Goal: Information Seeking & Learning: Learn about a topic

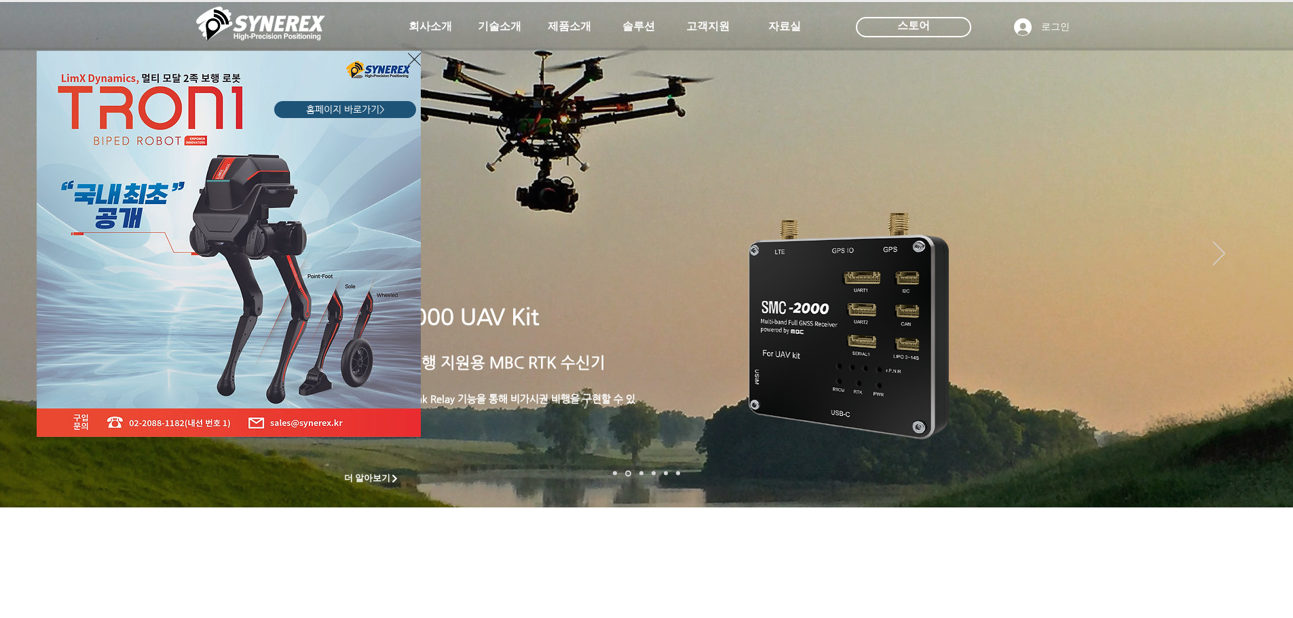
click at [415, 58] on icon "사이트로 돌아가기" at bounding box center [414, 59] width 13 height 13
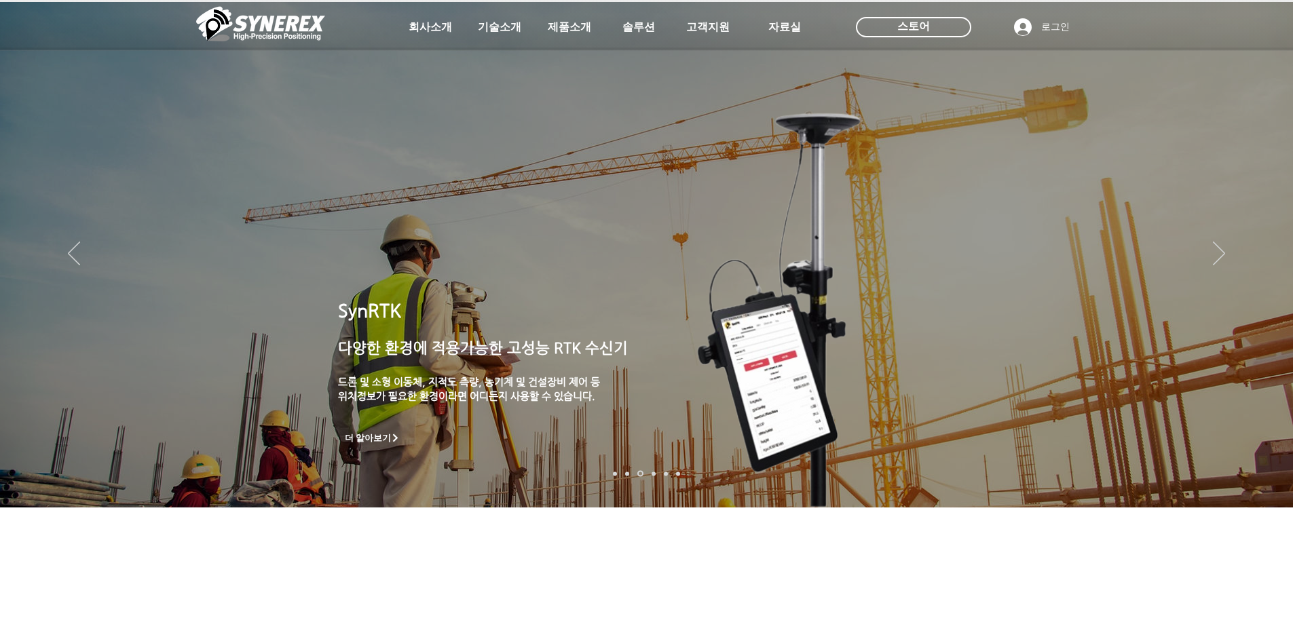
click at [1200, 250] on img "슬라이드쇼" at bounding box center [646, 255] width 1293 height 506
click at [1211, 248] on img "슬라이드쇼" at bounding box center [646, 255] width 1293 height 506
click at [1219, 250] on icon "다음" at bounding box center [1219, 254] width 12 height 24
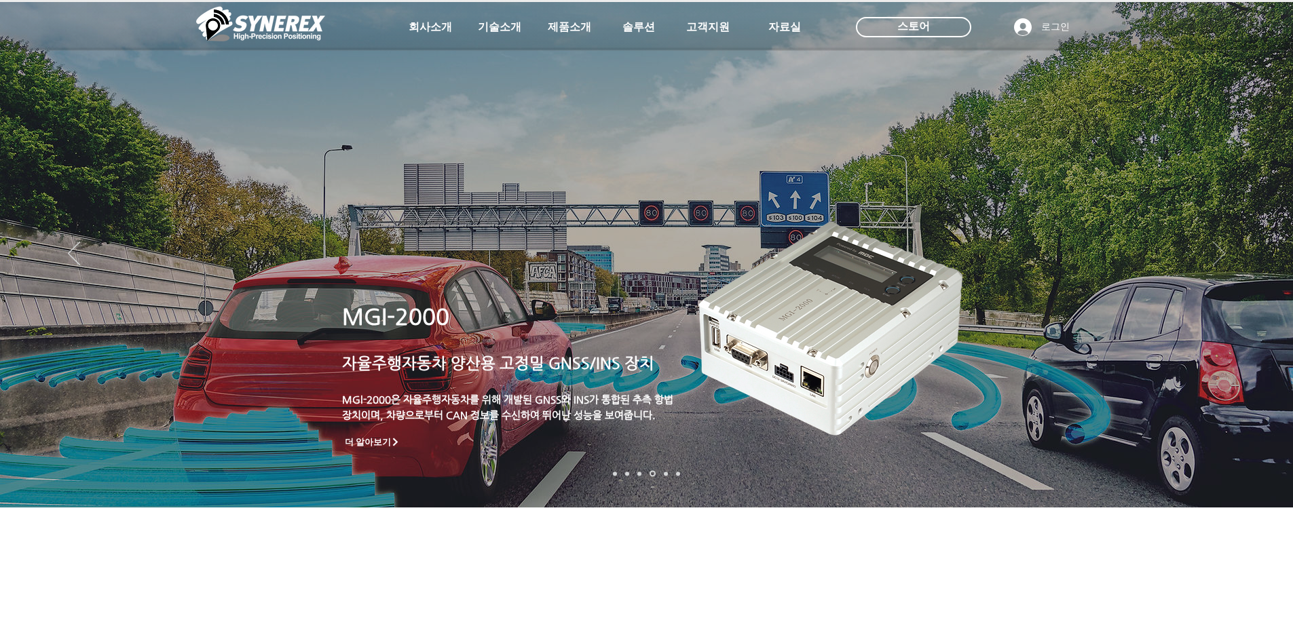
click at [1219, 256] on icon "다음" at bounding box center [1219, 254] width 12 height 24
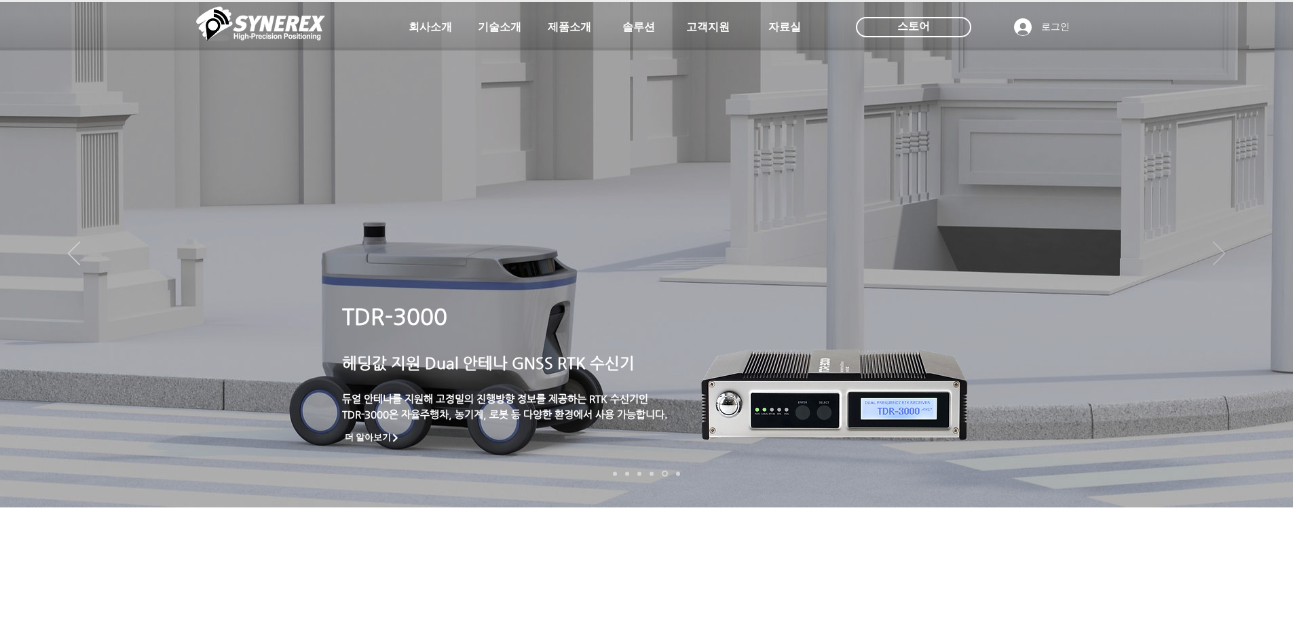
click at [1218, 258] on icon "다음" at bounding box center [1219, 254] width 12 height 24
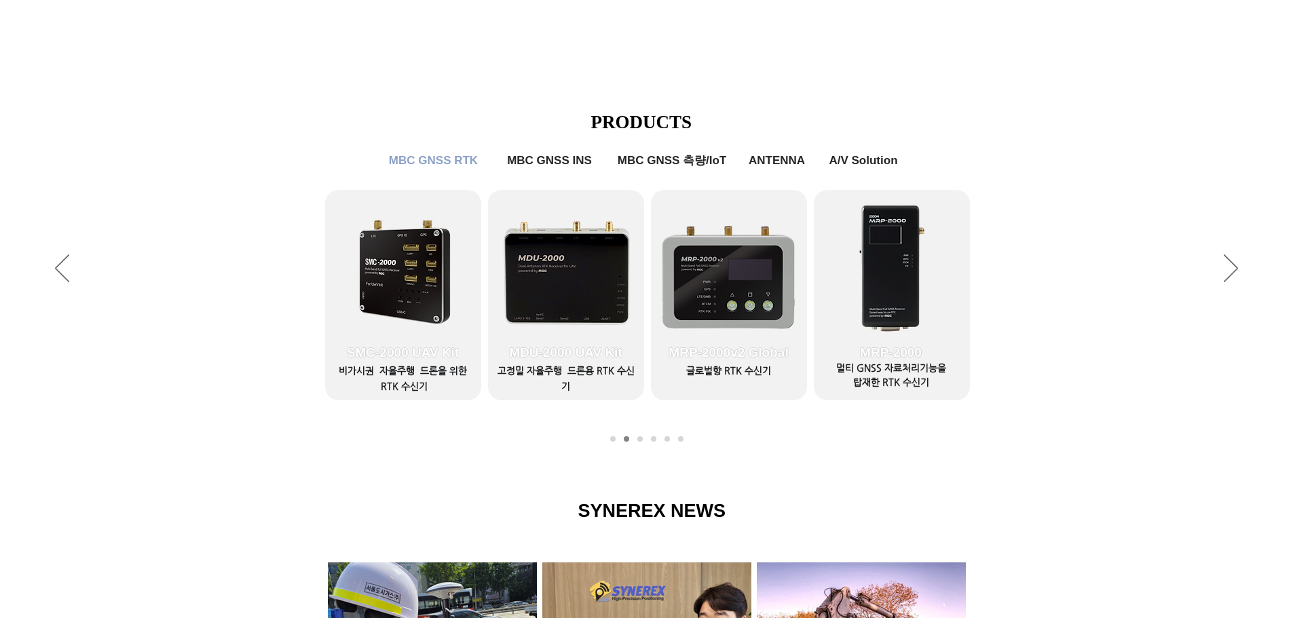
scroll to position [543, 0]
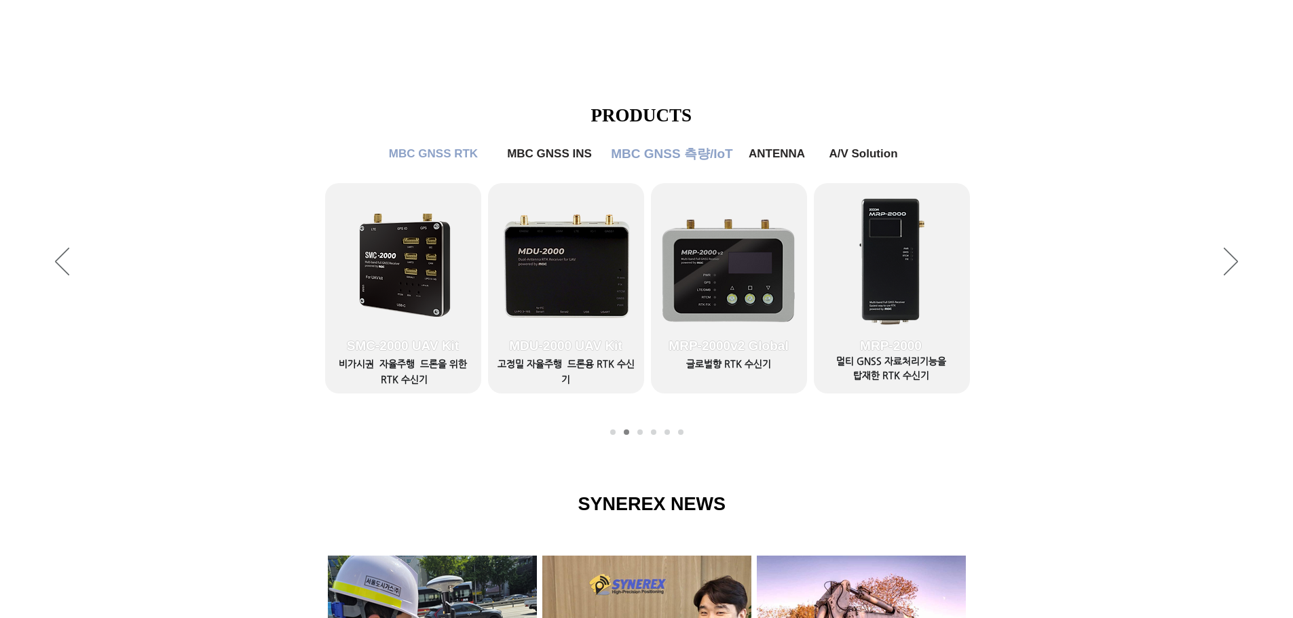
click at [664, 162] on span "MBC GNSS 측량/IoT" at bounding box center [671, 154] width 121 height 18
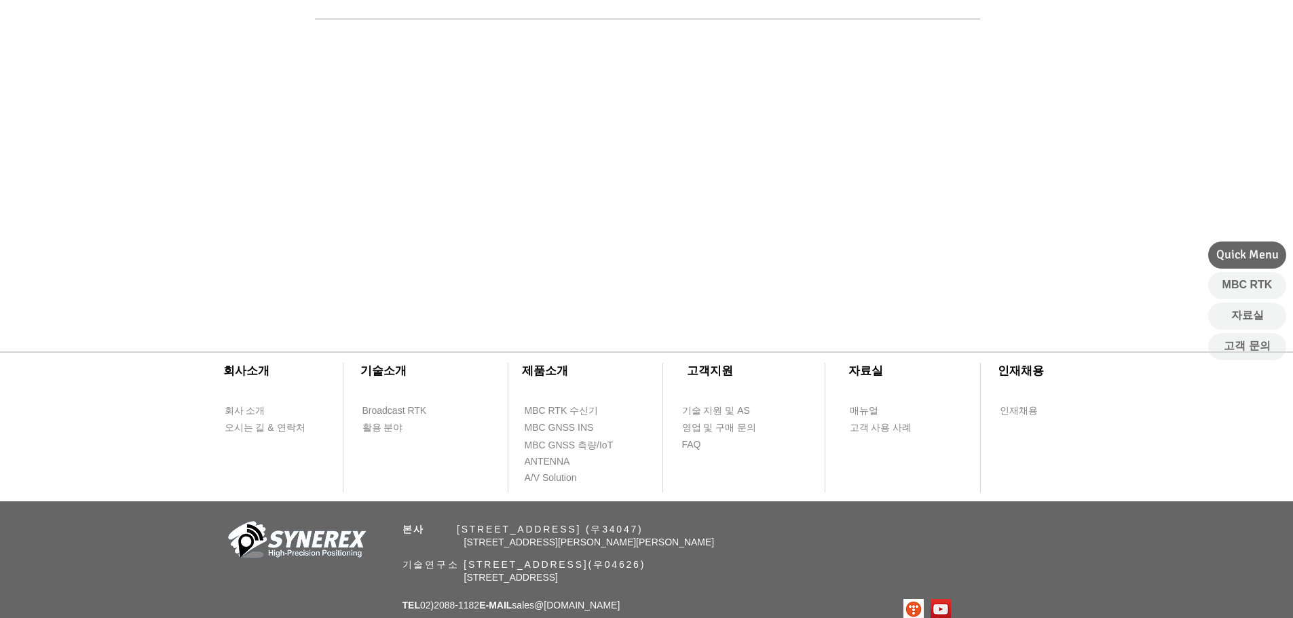
scroll to position [611, 0]
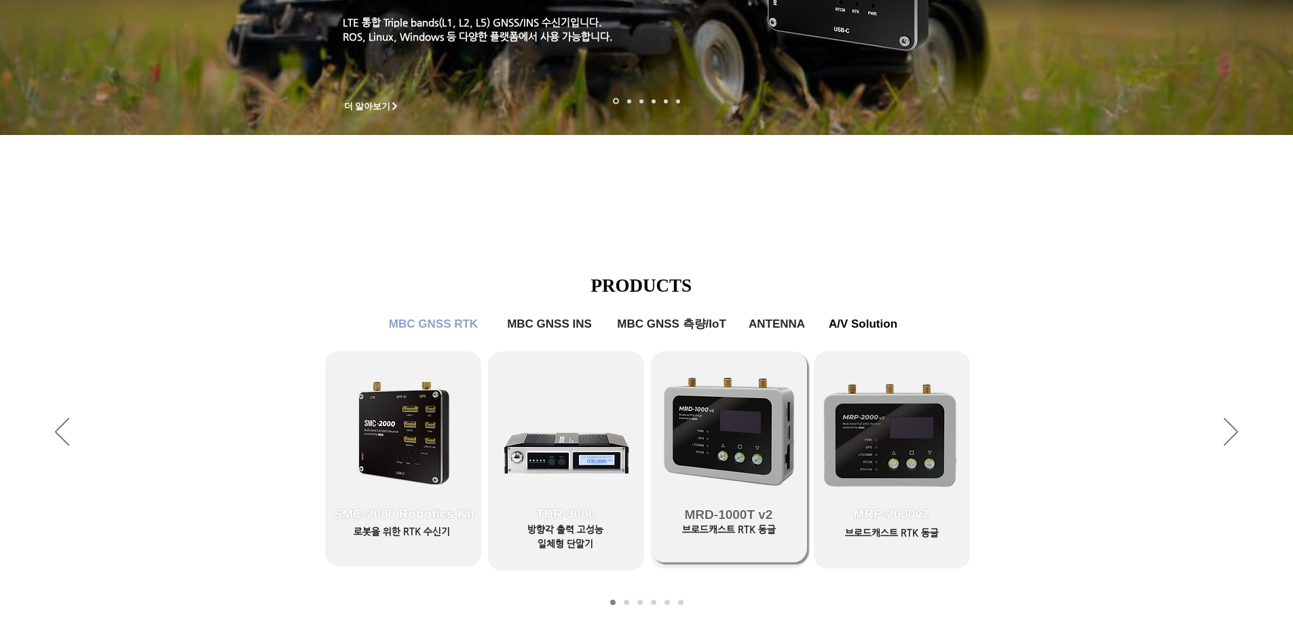
scroll to position [475, 0]
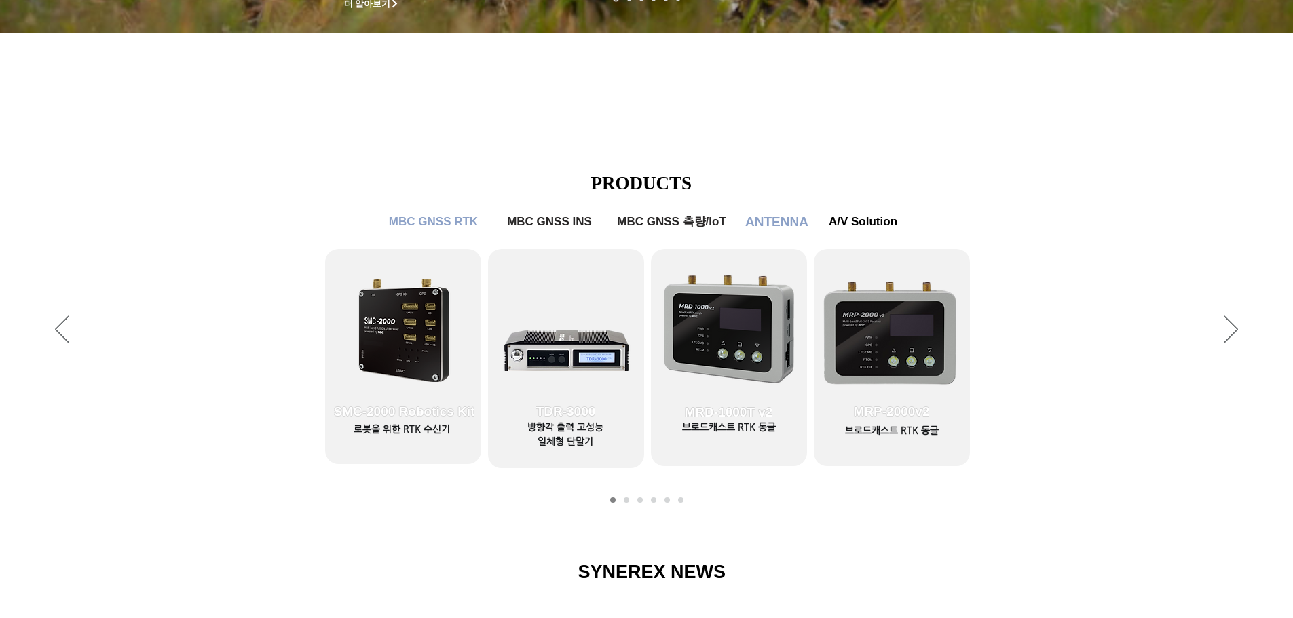
click at [780, 221] on span "ANTENNA" at bounding box center [776, 221] width 63 height 15
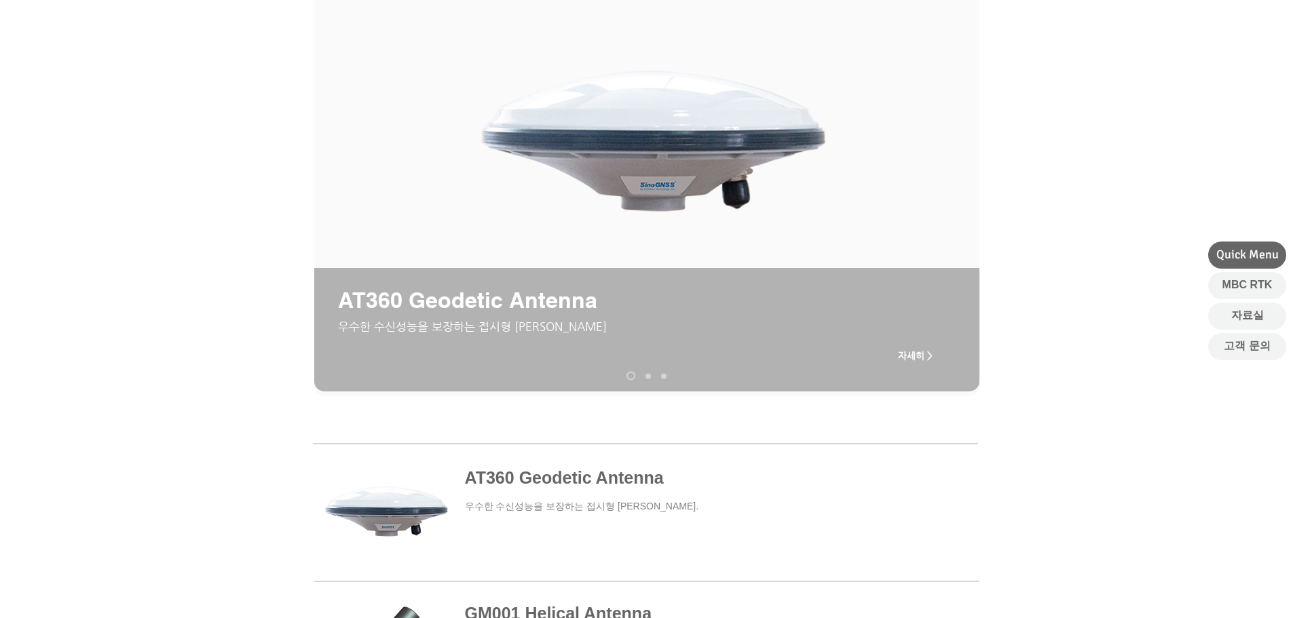
scroll to position [136, 0]
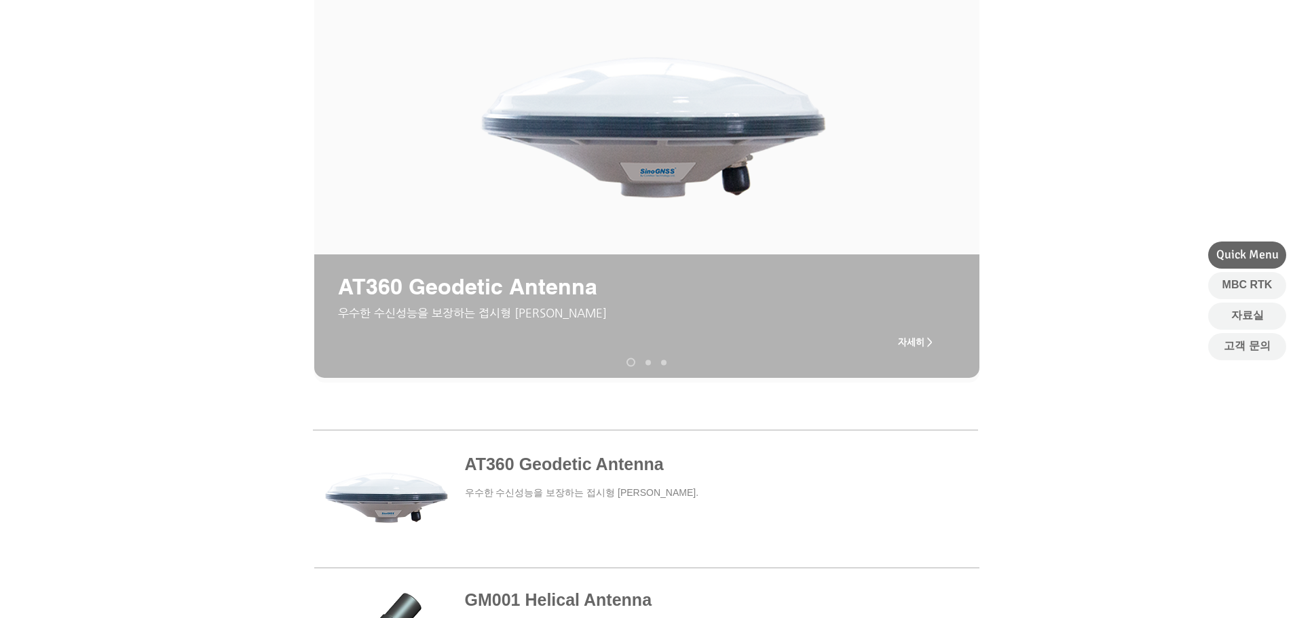
click at [651, 360] on nav "슬라이드" at bounding box center [647, 362] width 50 height 9
click at [647, 362] on link "AT200 Aviation Antenna" at bounding box center [647, 362] width 5 height 5
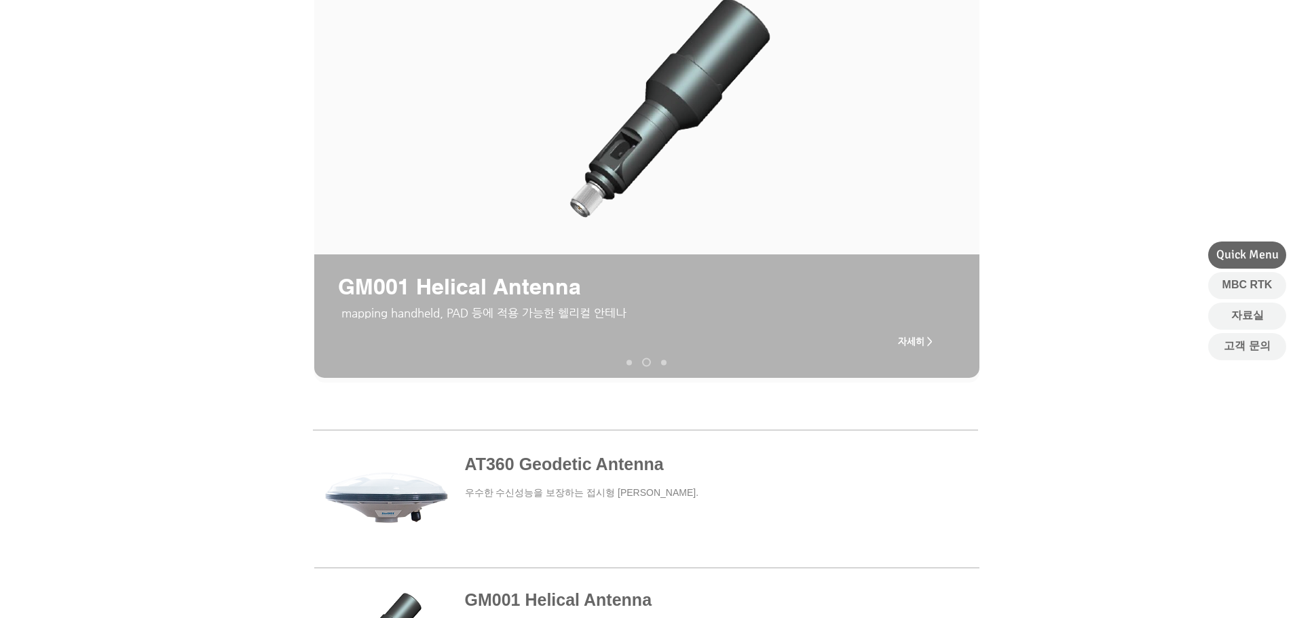
scroll to position [88, 0]
